Goal: Task Accomplishment & Management: Use online tool/utility

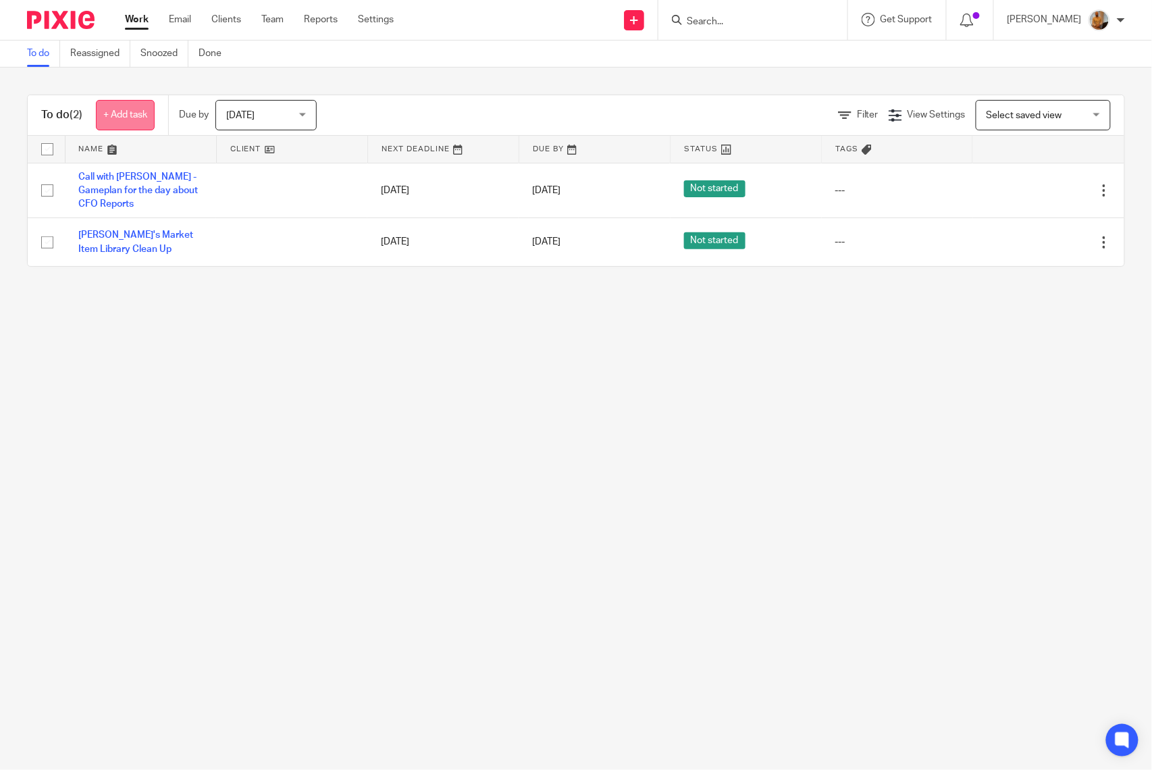
click at [140, 117] on link "+ Add task" at bounding box center [125, 115] width 59 height 30
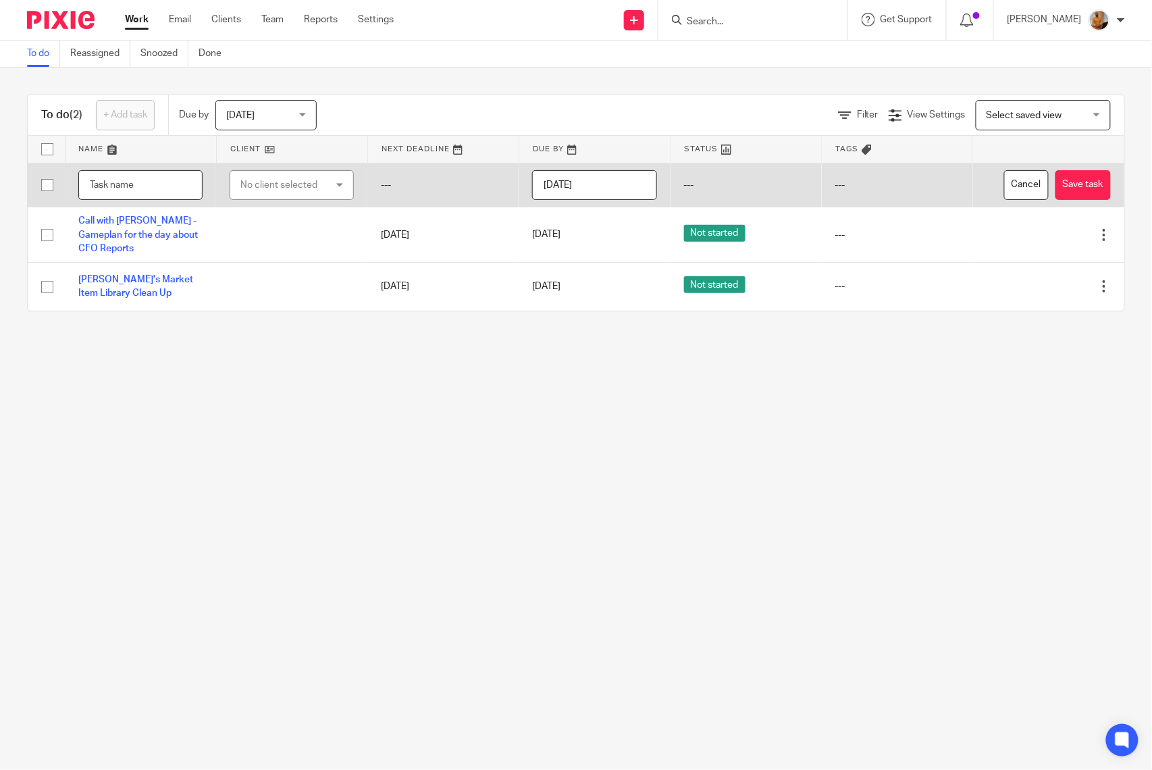
click at [150, 192] on input "text" at bounding box center [140, 185] width 124 height 30
type input "C"
type input "T"
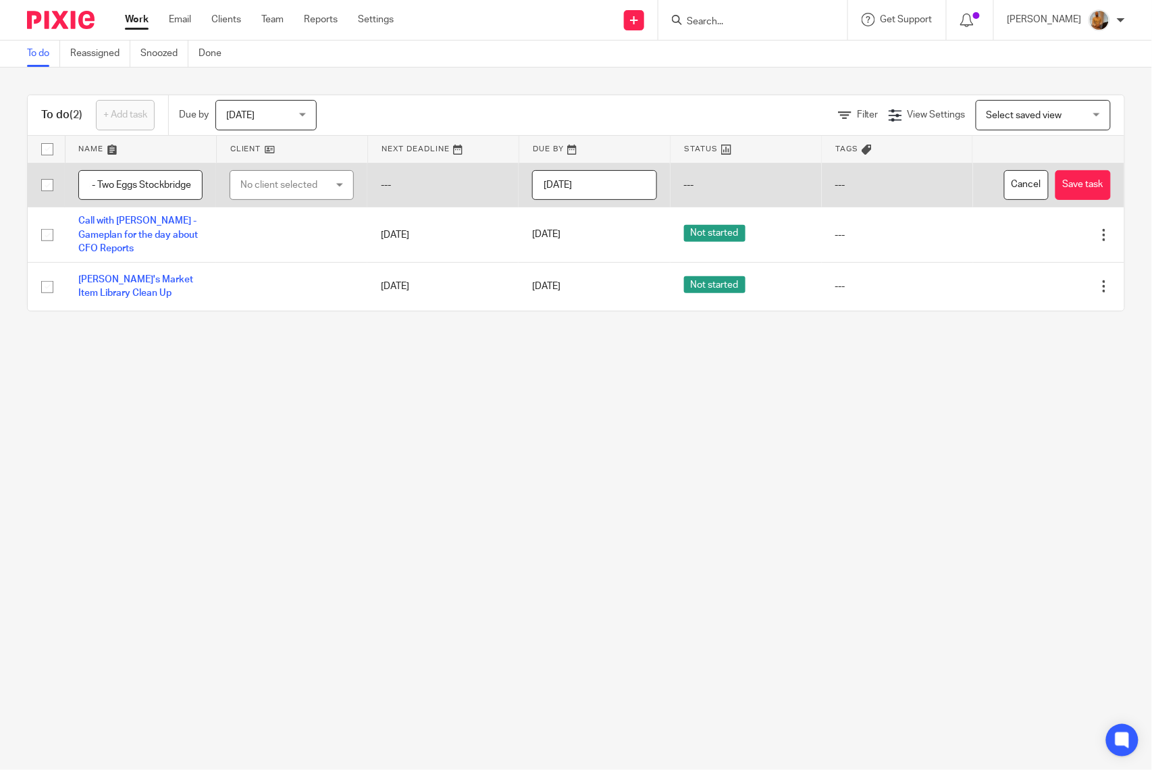
type input "CFO Reports - Two Eggs Stockbridge"
